Goal: Task Accomplishment & Management: Manage account settings

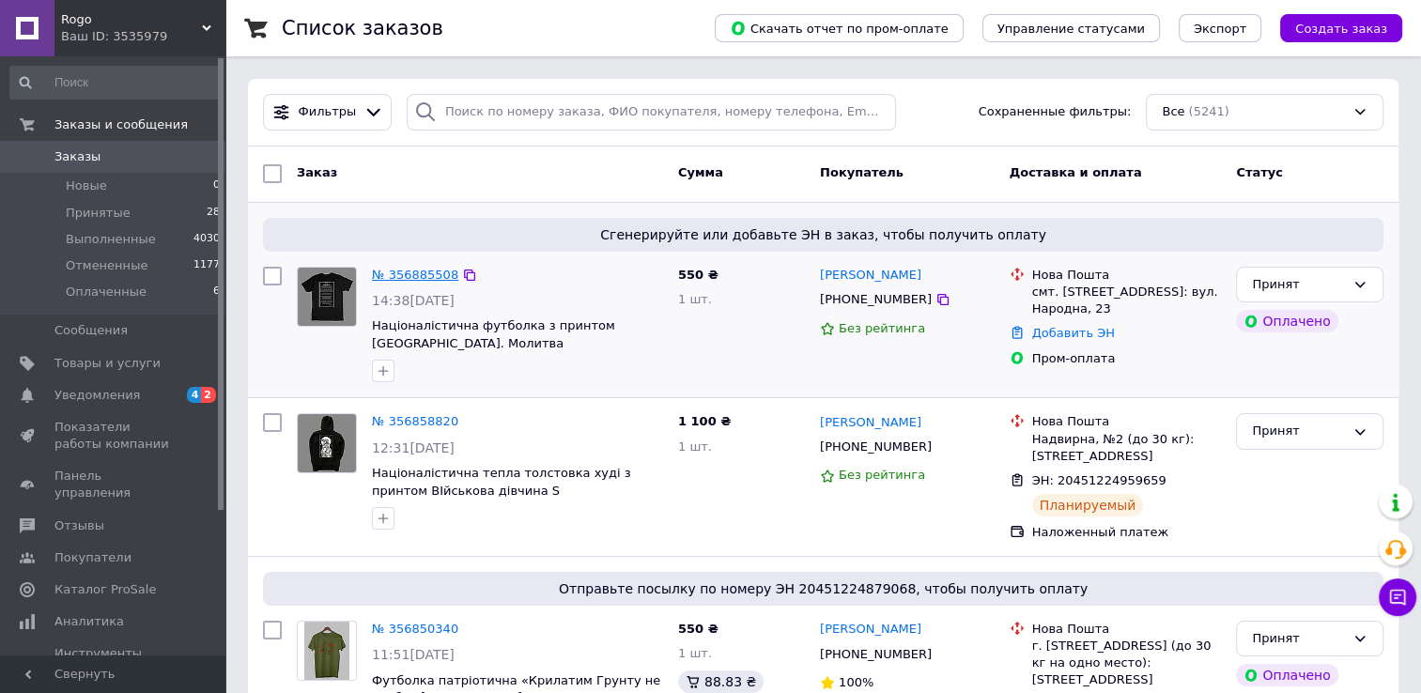
click at [405, 270] on link "№ 356885508" at bounding box center [415, 275] width 86 height 14
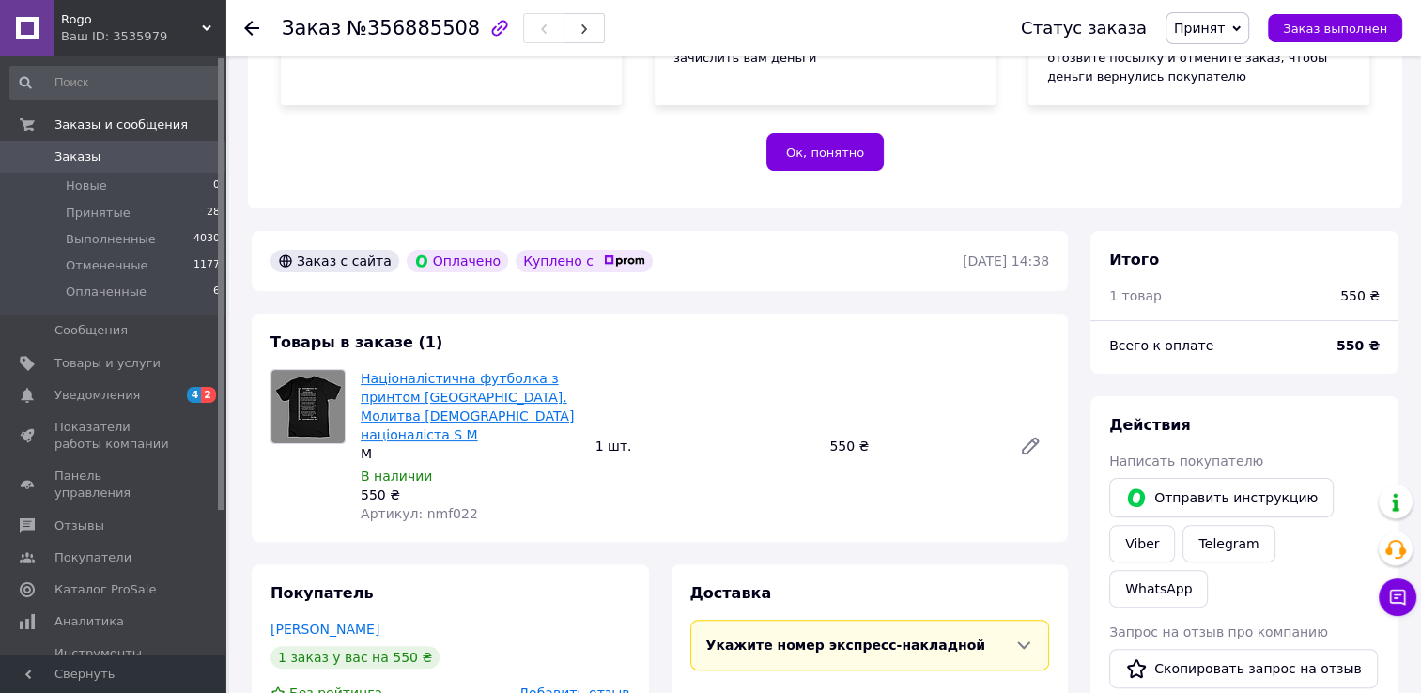
scroll to position [376, 0]
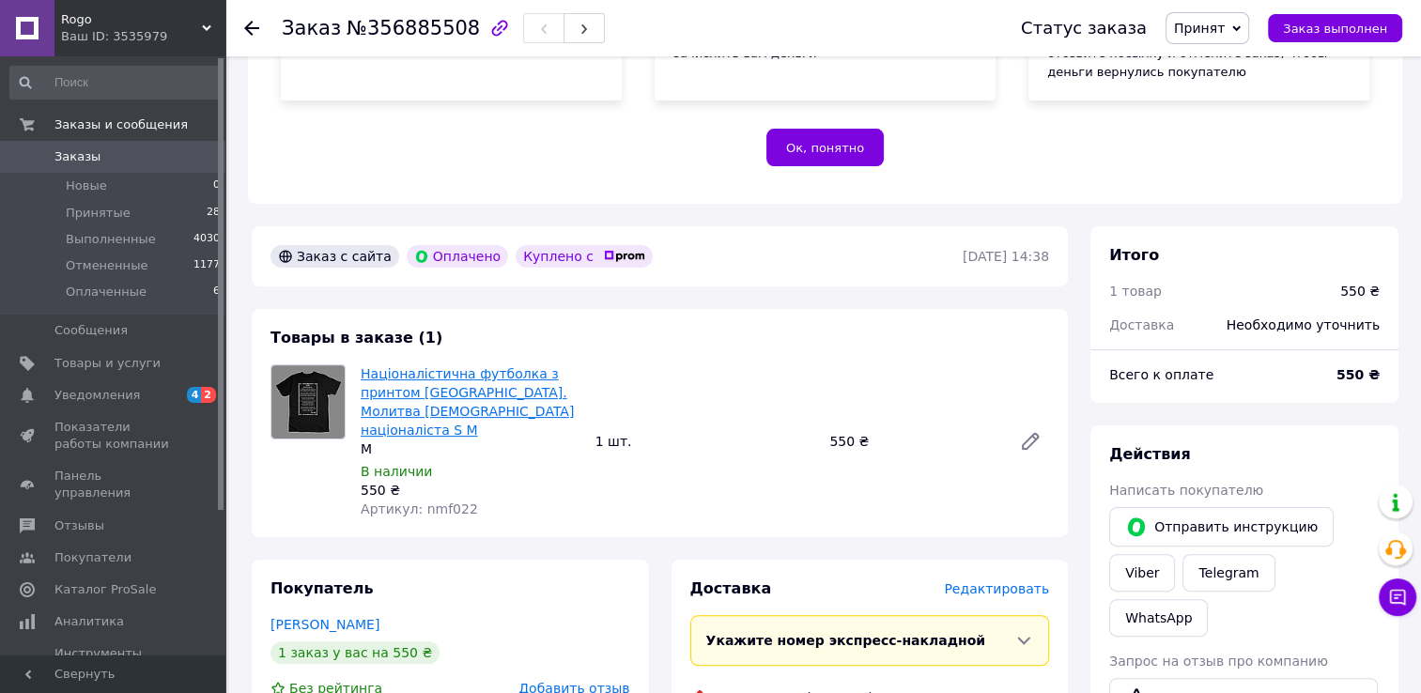
click at [417, 399] on link "Націоналістична футболка з принтом [GEOGRAPHIC_DATA]. Молитва [DEMOGRAPHIC_DATA…" at bounding box center [467, 401] width 213 height 71
click at [147, 398] on span "Уведомления" at bounding box center [113, 395] width 119 height 17
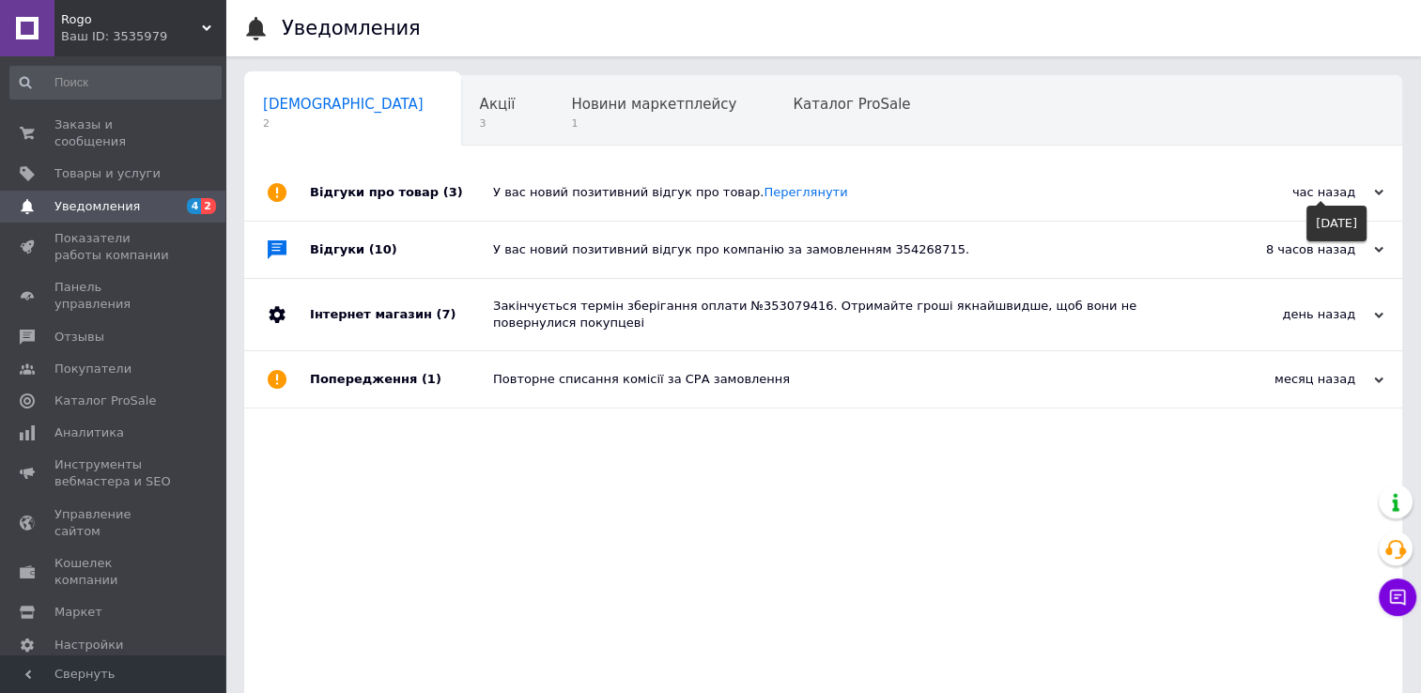
click at [1356, 197] on div "час назад" at bounding box center [1290, 192] width 188 height 17
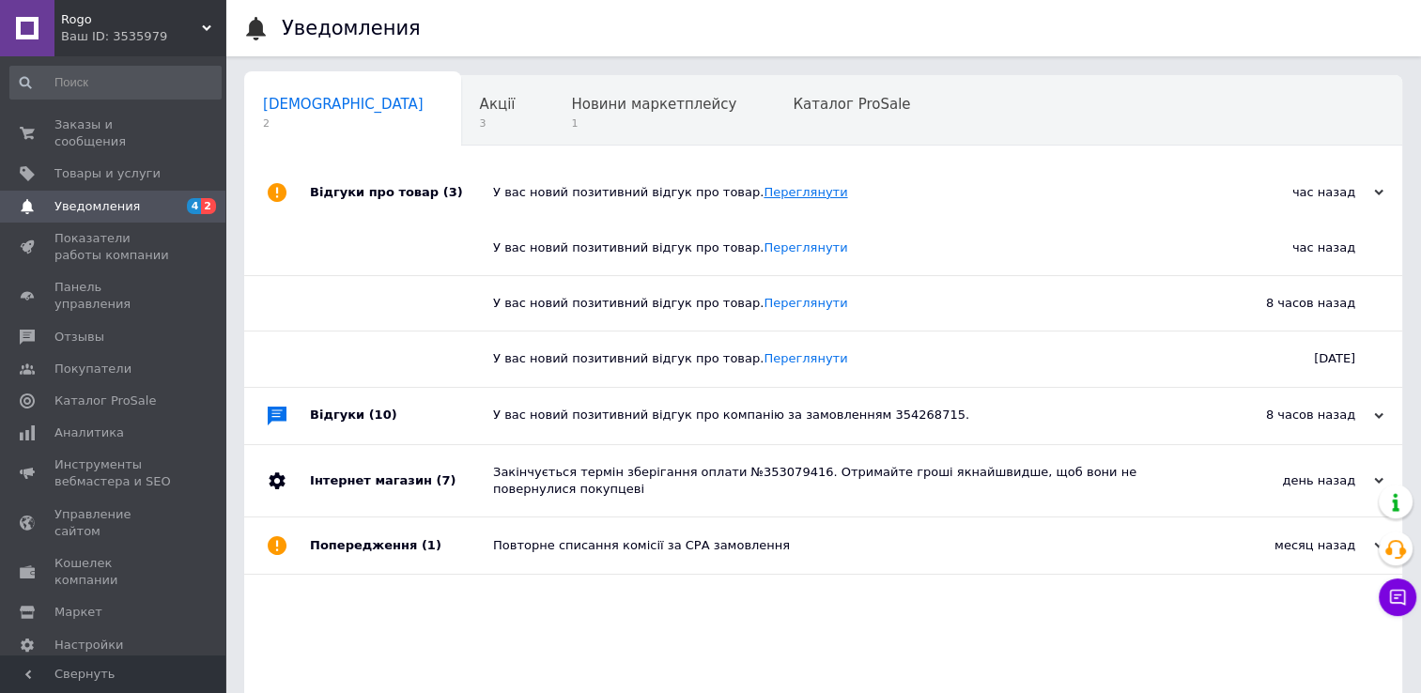
click at [797, 190] on link "Переглянути" at bounding box center [806, 192] width 84 height 14
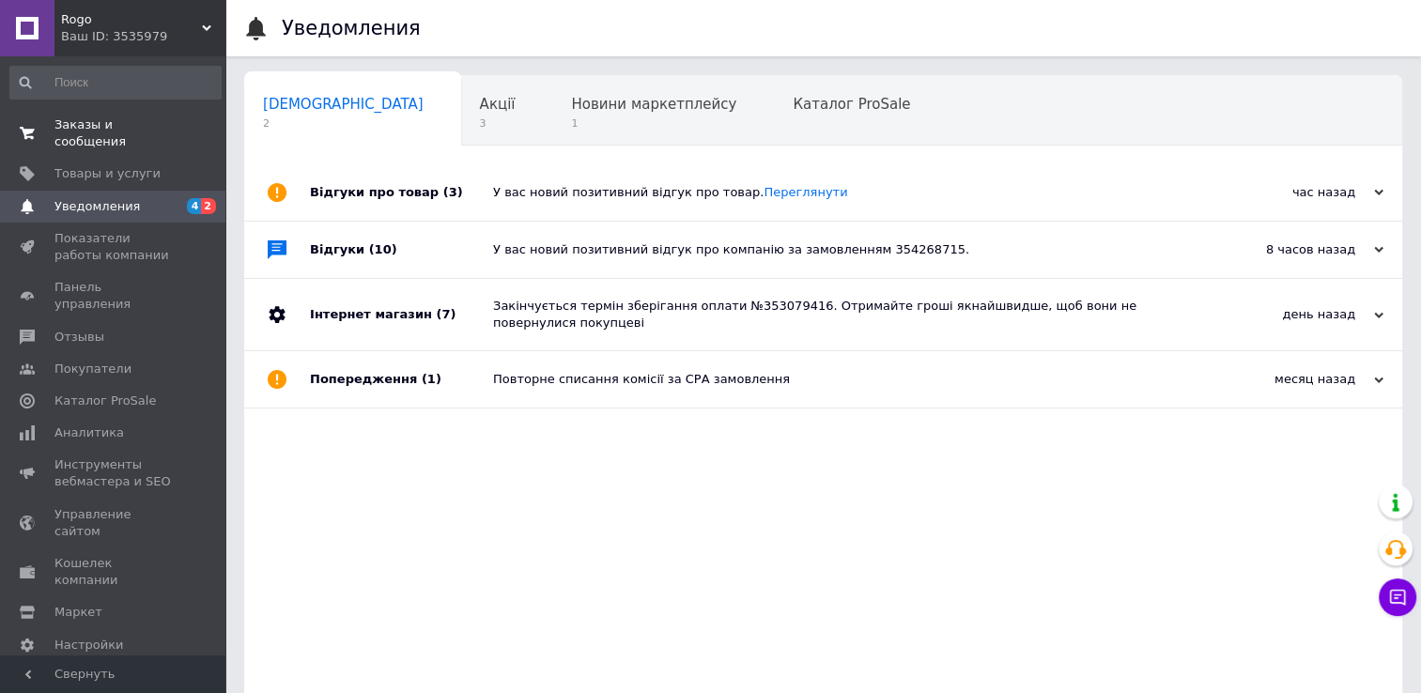
click at [165, 121] on span "Заказы и сообщения" at bounding box center [113, 133] width 119 height 34
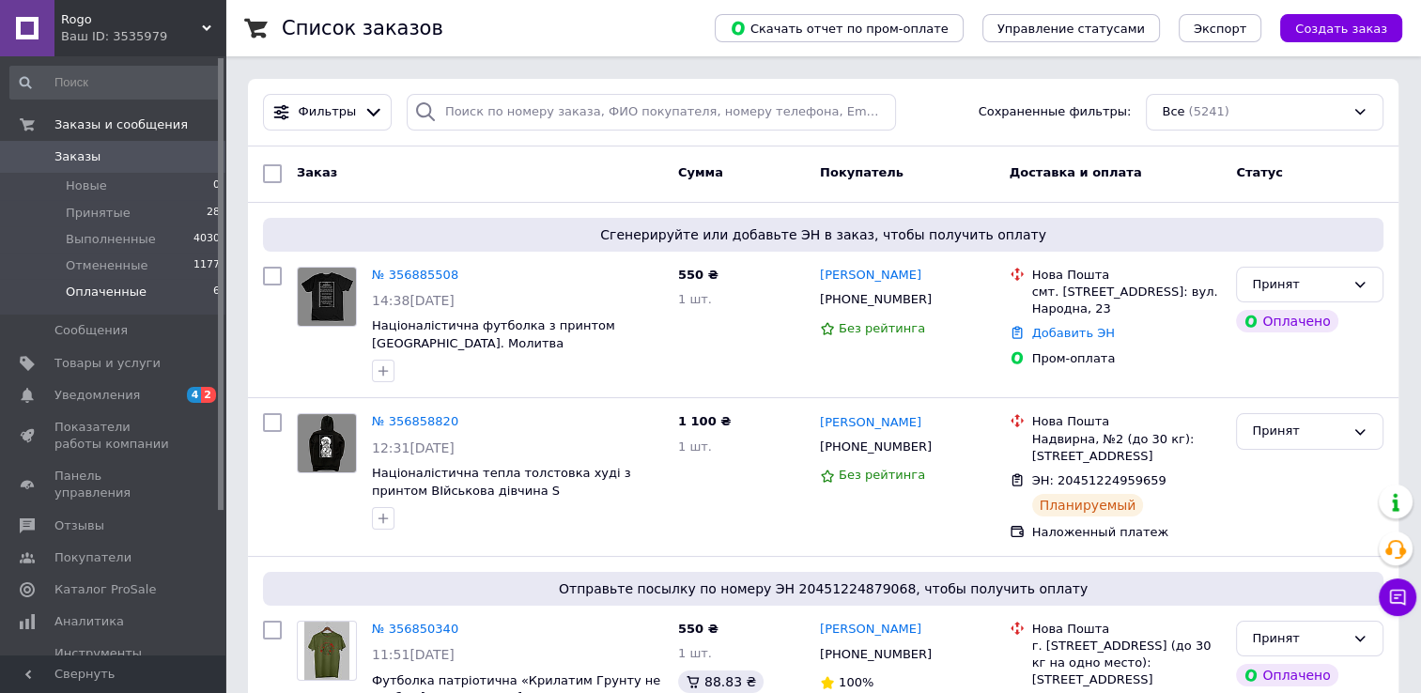
click at [162, 299] on li "Оплаченные 6" at bounding box center [115, 297] width 231 height 36
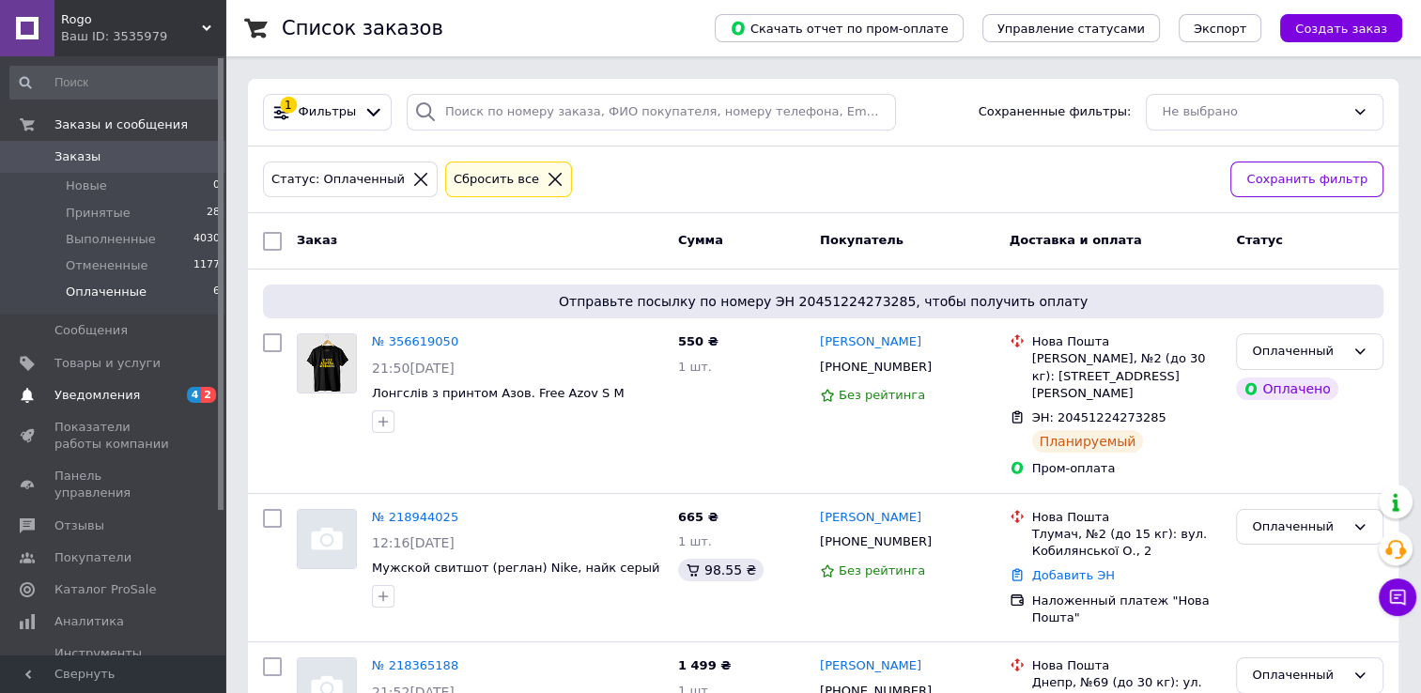
click at [149, 408] on link "Уведомления 4 2" at bounding box center [115, 395] width 231 height 32
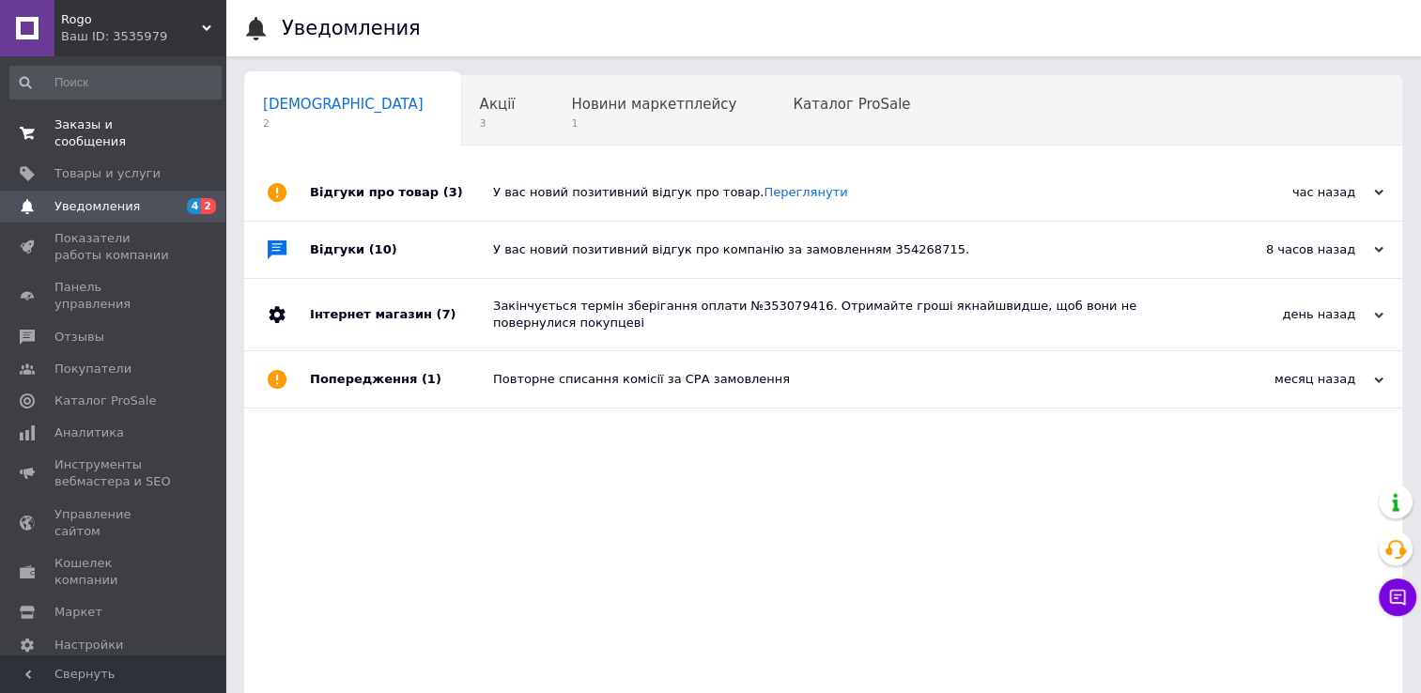
click at [154, 122] on span "Заказы и сообщения" at bounding box center [113, 133] width 119 height 34
